Goal: Task Accomplishment & Management: Use online tool/utility

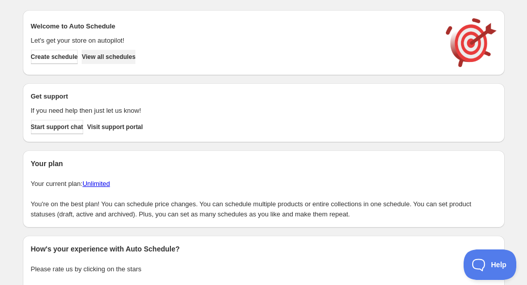
click at [136, 58] on span "View all schedules" at bounding box center [109, 57] width 54 height 8
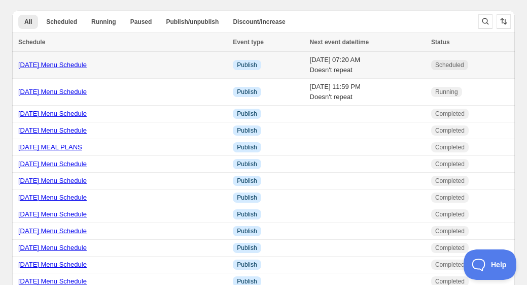
click at [62, 63] on link "[DATE] Menu Schedule" at bounding box center [52, 65] width 69 height 8
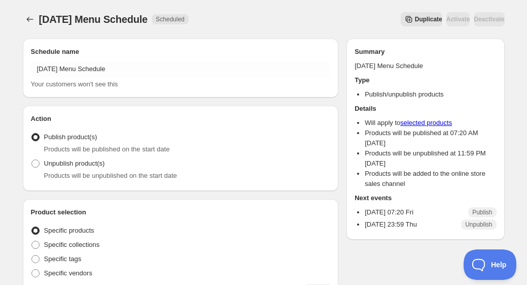
click at [415, 18] on span "Duplicate" at bounding box center [428, 19] width 27 height 8
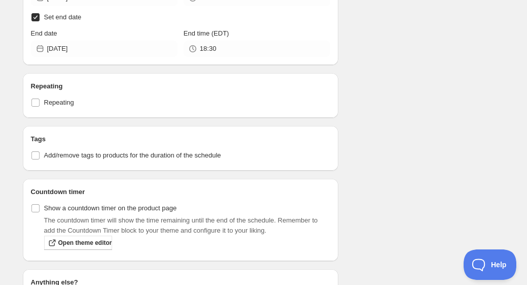
scroll to position [589, 0]
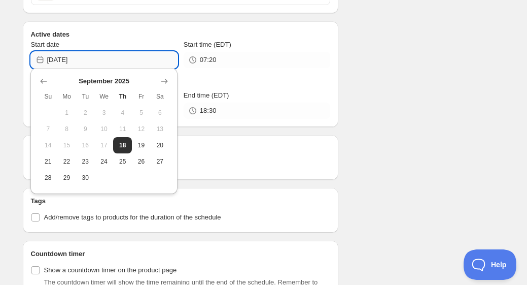
click at [85, 59] on input "[DATE]" at bounding box center [112, 60] width 130 height 16
click at [146, 160] on span "26" at bounding box center [141, 161] width 11 height 8
type input "[DATE]"
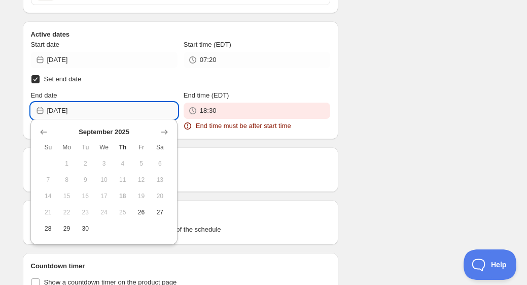
click at [95, 107] on input "[DATE]" at bounding box center [112, 111] width 130 height 16
click at [169, 129] on icon "Show next month, October 2025" at bounding box center [164, 132] width 10 height 10
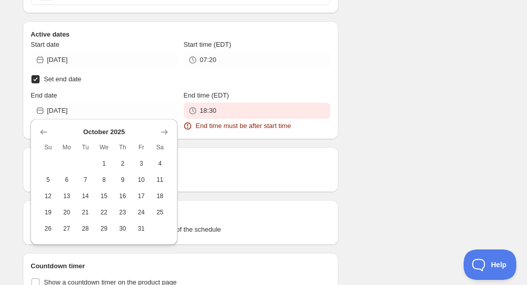
scroll to position [592, 0]
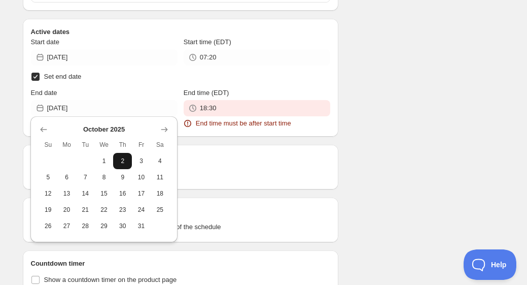
click at [124, 162] on span "2" at bounding box center [122, 161] width 11 height 8
type input "[DATE]"
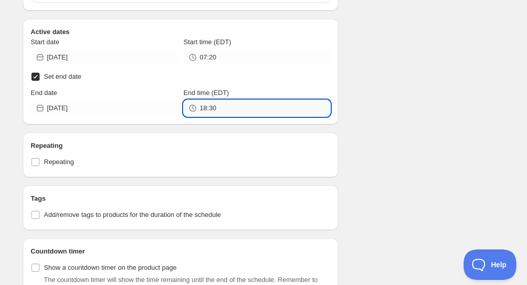
click at [207, 104] on input "18:30" at bounding box center [265, 108] width 130 height 16
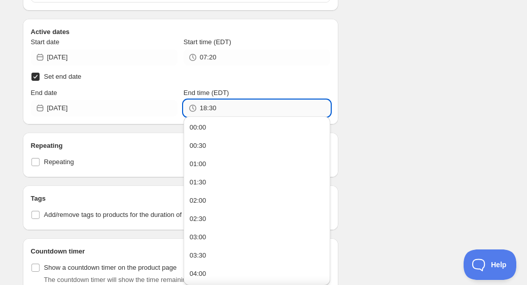
click at [207, 104] on input "18:30" at bounding box center [265, 108] width 130 height 16
click at [208, 104] on input "18:30" at bounding box center [265, 108] width 130 height 16
type input "23:59"
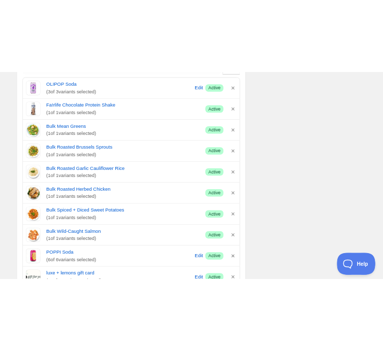
scroll to position [0, 0]
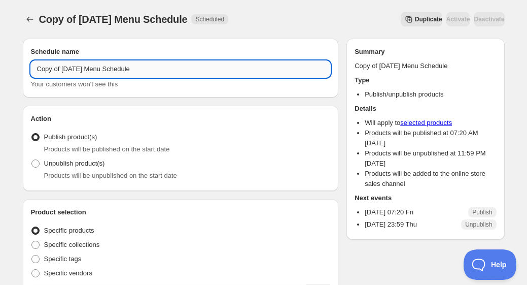
click at [75, 69] on input "Copy of [DATE] Menu Schedule" at bounding box center [181, 69] width 300 height 16
drag, startPoint x: 63, startPoint y: 68, endPoint x: 19, endPoint y: 67, distance: 43.7
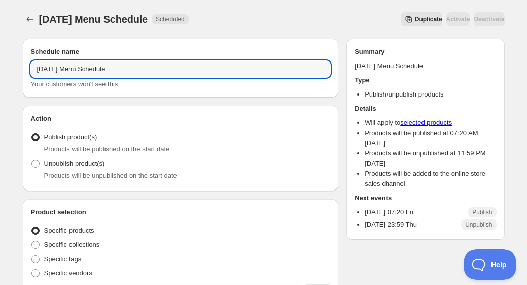
type input "[DATE] Menu Schedule"
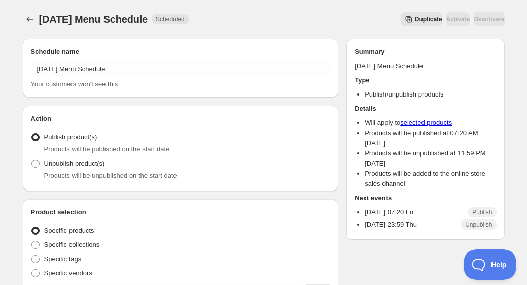
click at [332, 26] on div "[DATE] Menu Schedule. This page is ready [DATE] Menu Schedule Scheduled Duplica…" at bounding box center [264, 19] width 482 height 39
click at [31, 21] on icon "Schedules" at bounding box center [30, 19] width 10 height 10
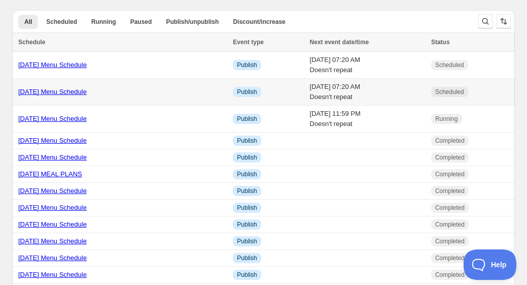
click at [73, 90] on link "[DATE] Menu Schedule" at bounding box center [52, 92] width 69 height 8
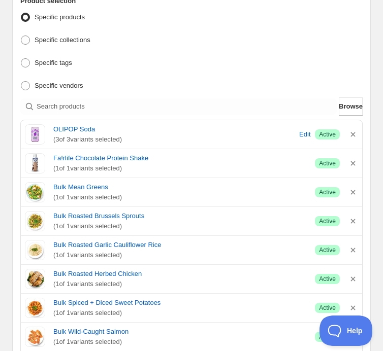
scroll to position [268, 0]
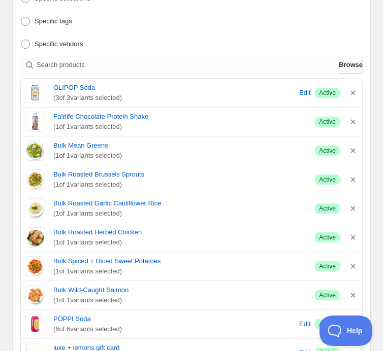
click at [339, 61] on span "Browse" at bounding box center [351, 65] width 24 height 10
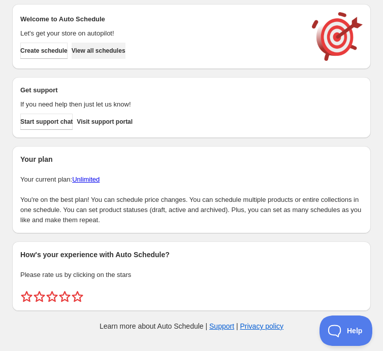
click at [119, 54] on span "View all schedules" at bounding box center [99, 51] width 54 height 8
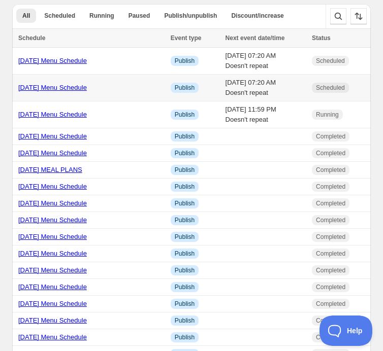
click at [65, 92] on td "[DATE] Menu Schedule" at bounding box center [89, 88] width 155 height 27
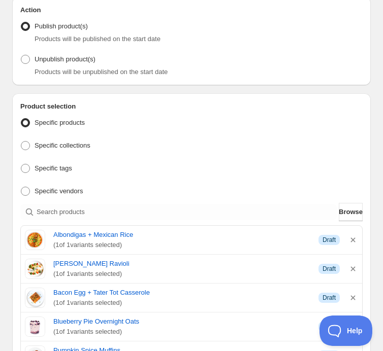
scroll to position [249, 0]
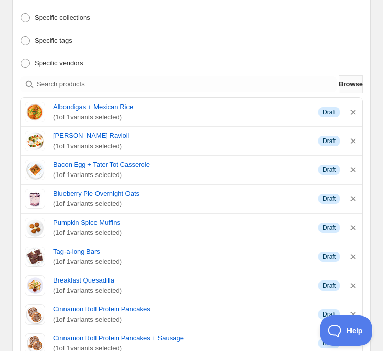
click at [343, 80] on span "Browse" at bounding box center [351, 84] width 24 height 10
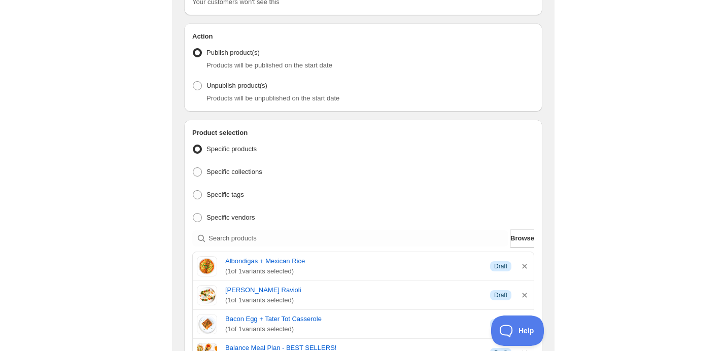
scroll to position [0, 0]
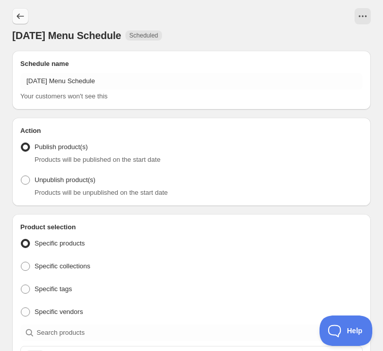
click at [19, 14] on icon "Schedules" at bounding box center [20, 16] width 10 height 10
